Goal: Obtain resource: Download file/media

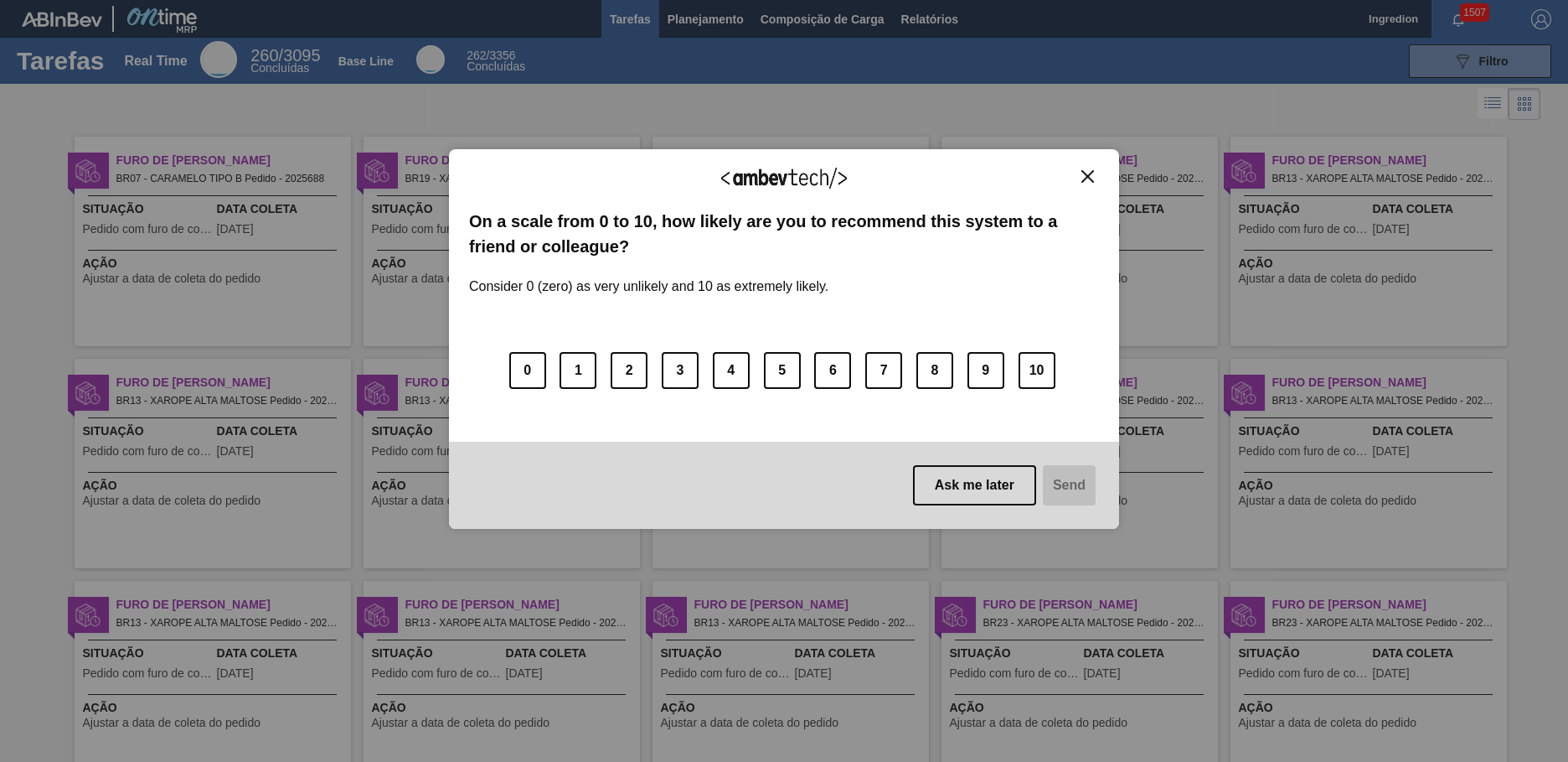
click at [1087, 176] on img "Close" at bounding box center [1087, 177] width 12 height 12
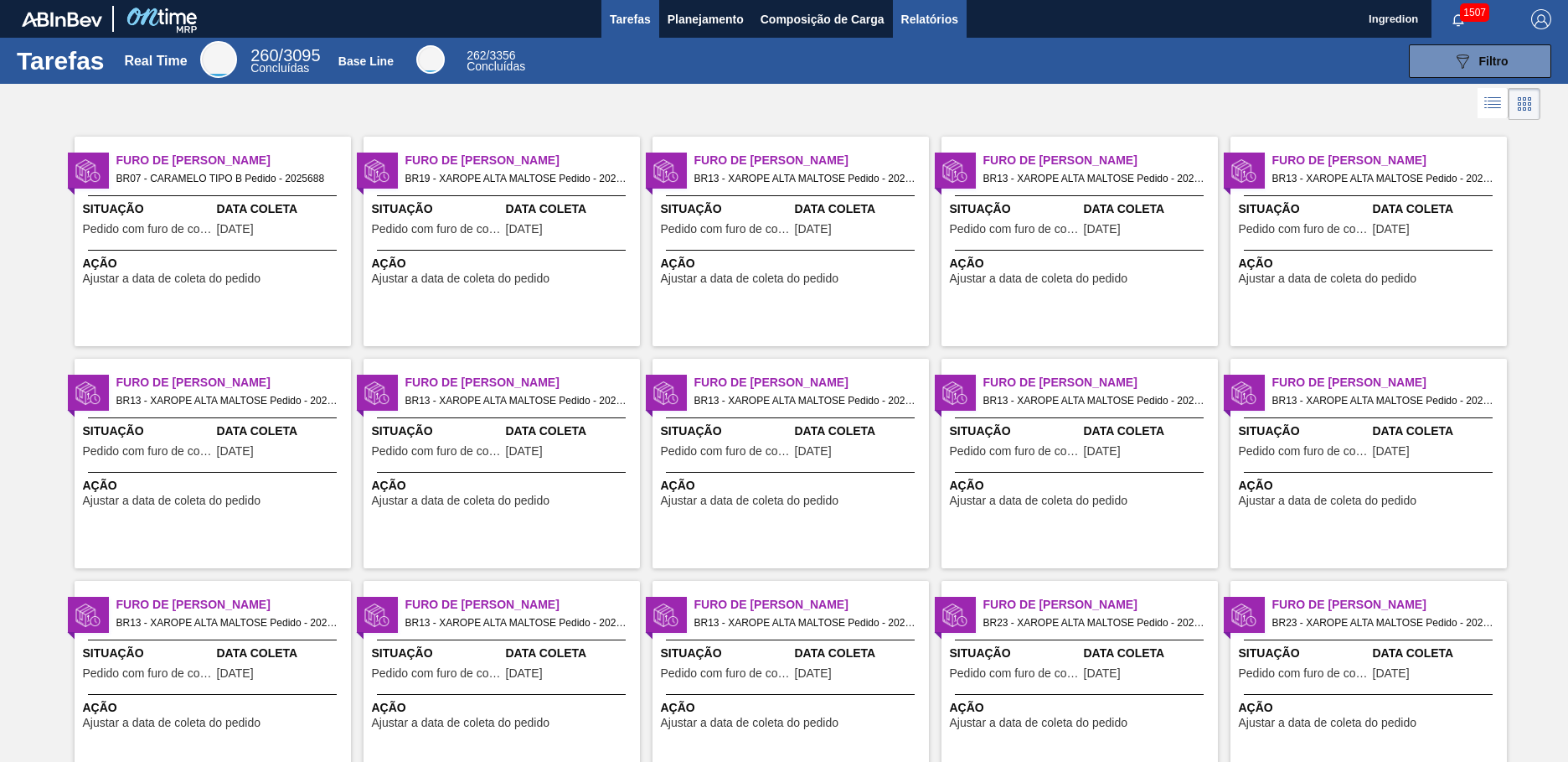
click at [929, 18] on span "Relatórios" at bounding box center [929, 18] width 57 height 20
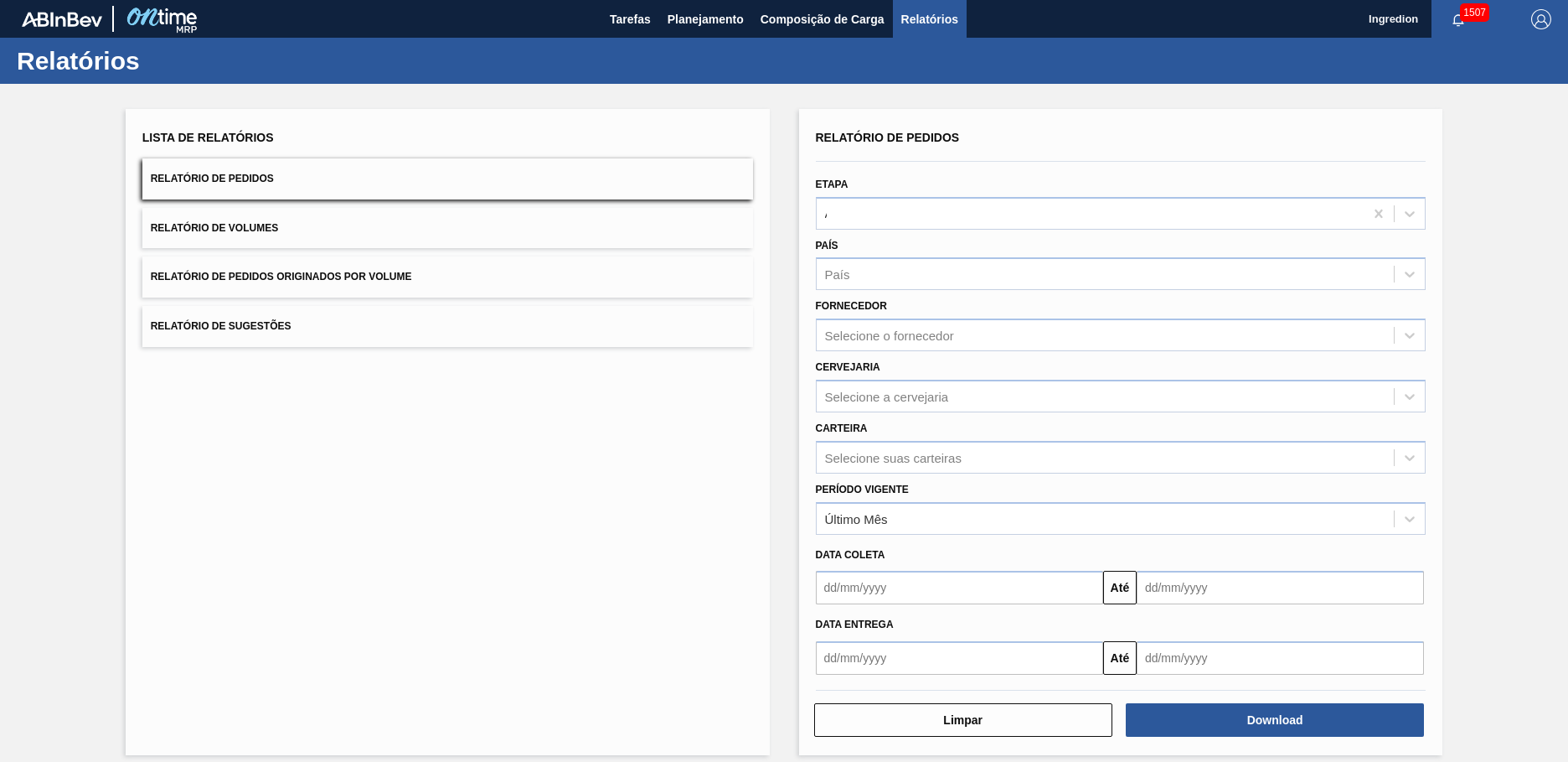
type input "Aguardando Faturamento"
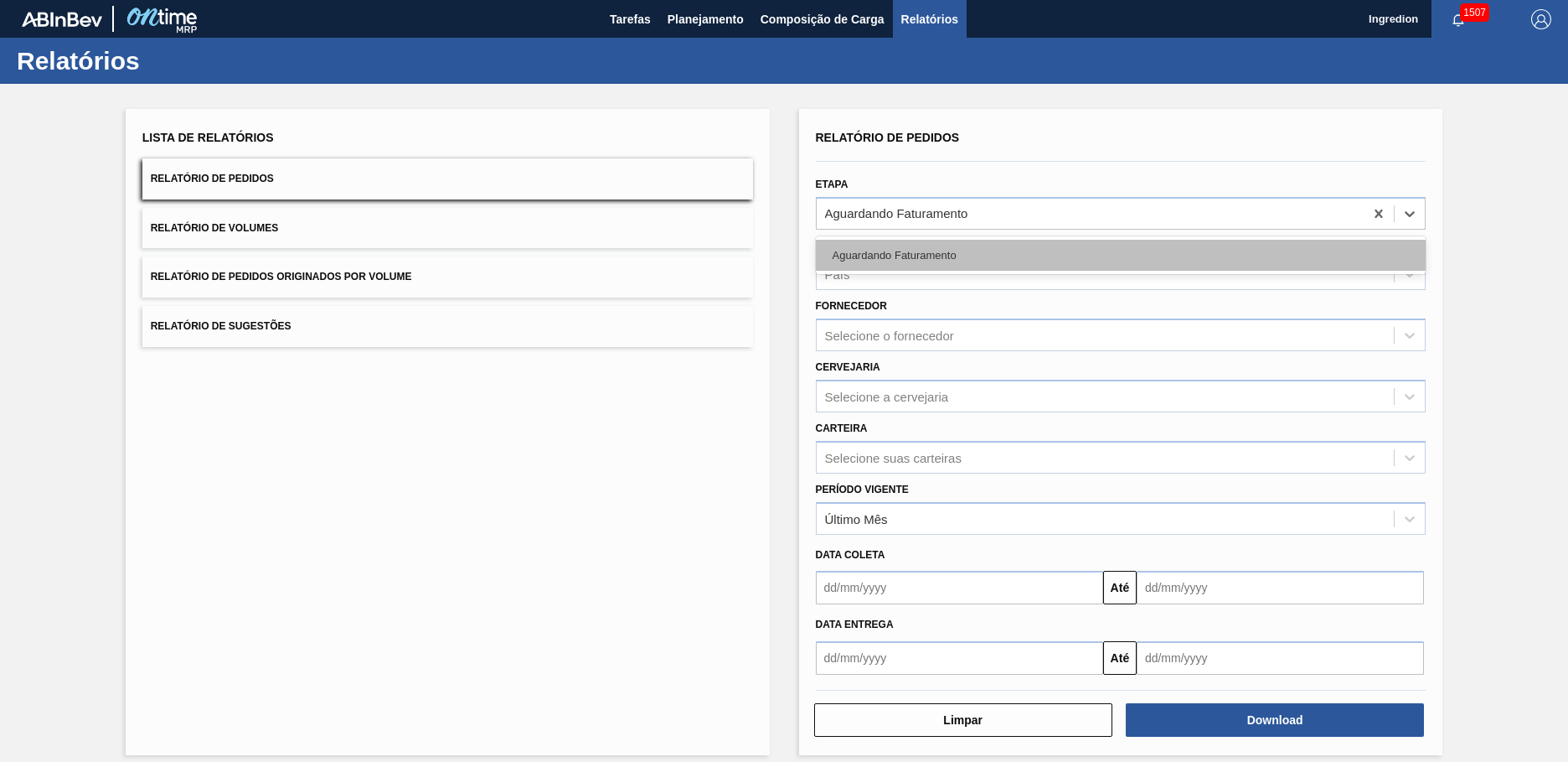
click at [1118, 255] on div "Aguardando Faturamento" at bounding box center [1121, 255] width 611 height 31
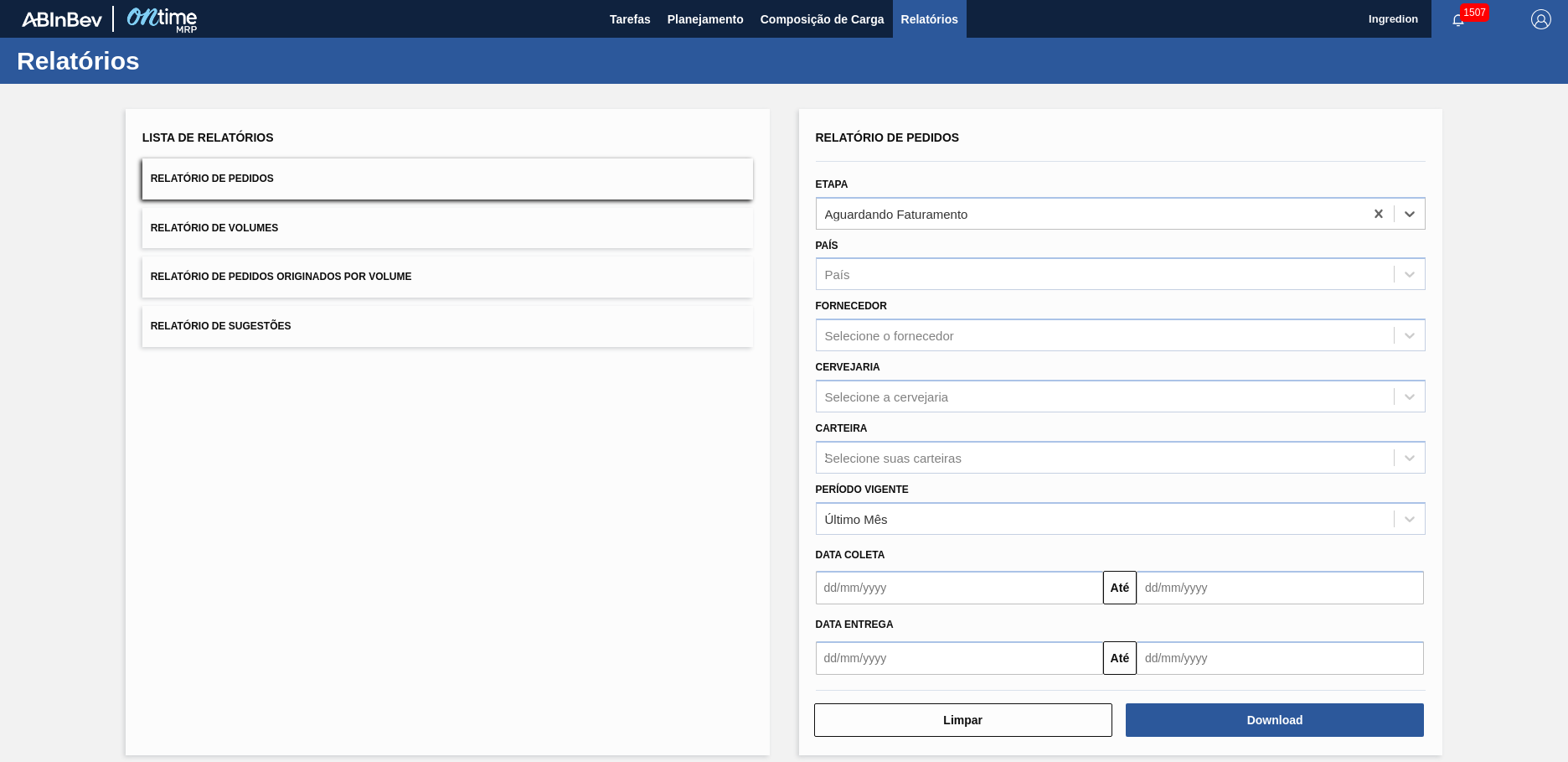
type input "Xarope"
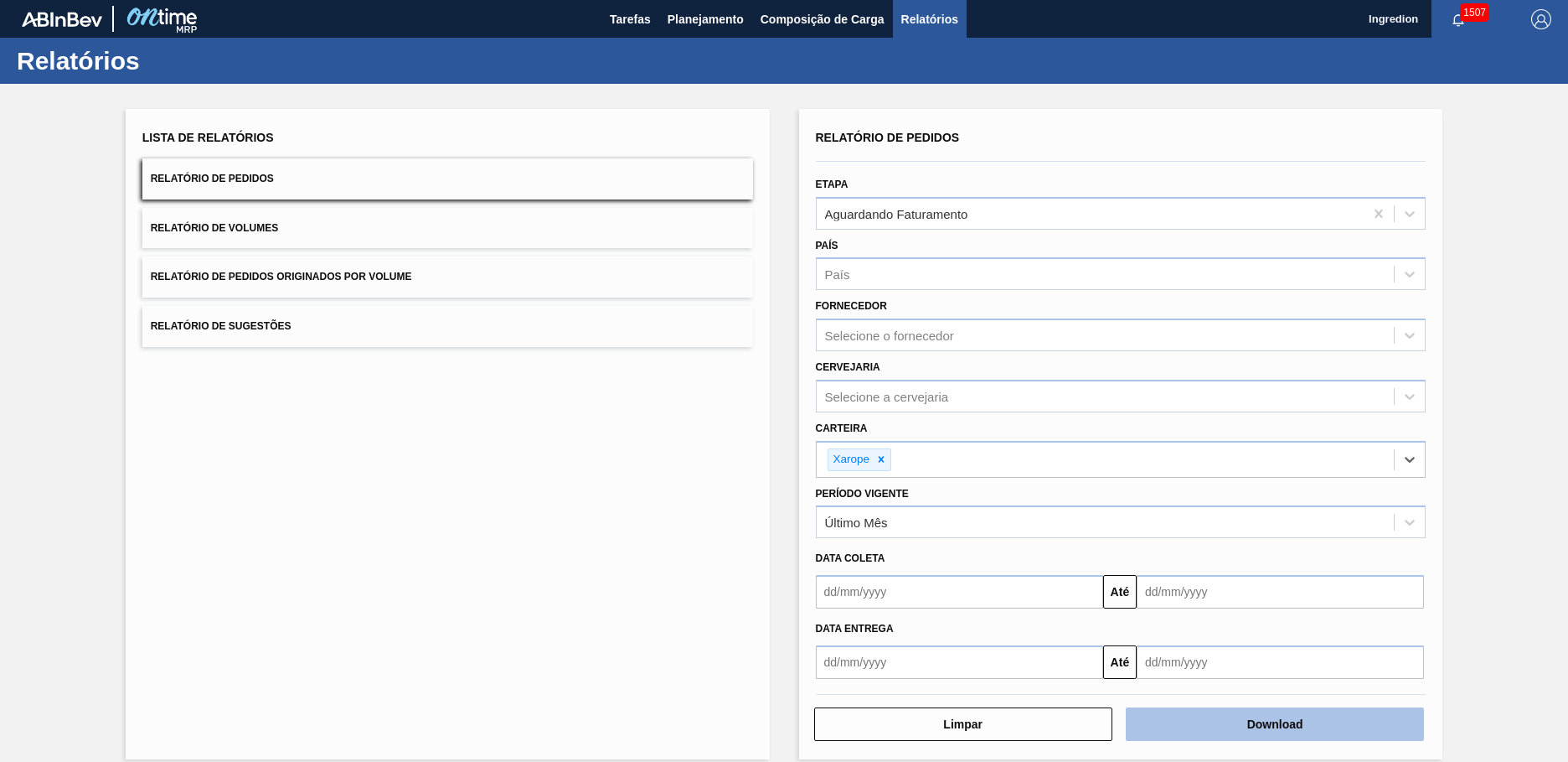
click at [1273, 724] on button "Download" at bounding box center [1275, 724] width 298 height 33
